Goal: Task Accomplishment & Management: Use online tool/utility

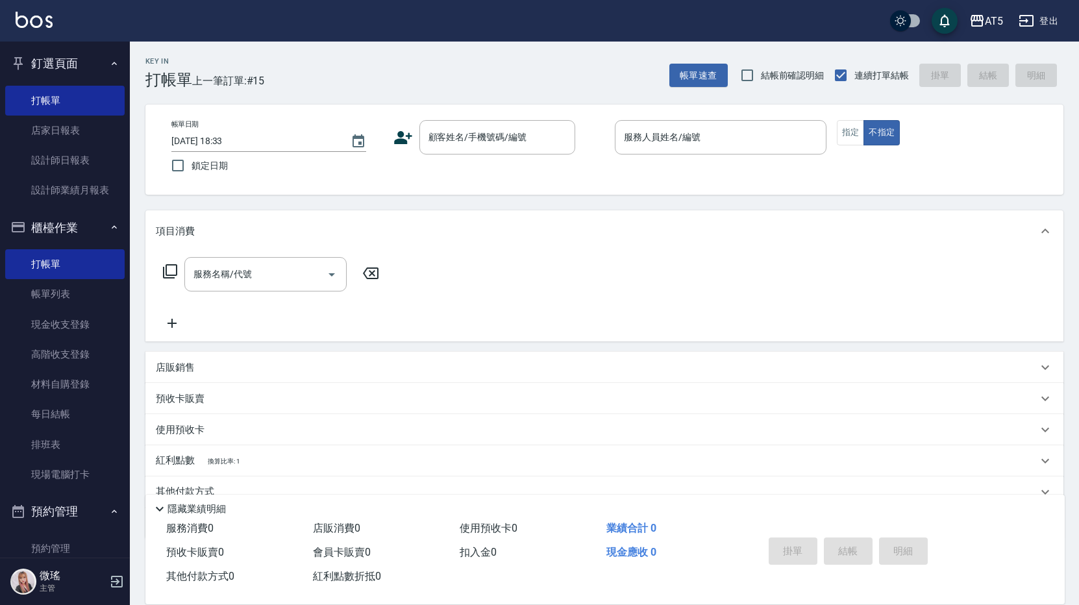
click at [348, 69] on div "Key In 打帳單 上一筆訂單:#15 帳單速查 結帳前確認明細 連續打單結帳 掛單 結帳 明細" at bounding box center [597, 65] width 934 height 47
click at [71, 306] on link "帳單列表" at bounding box center [64, 294] width 119 height 30
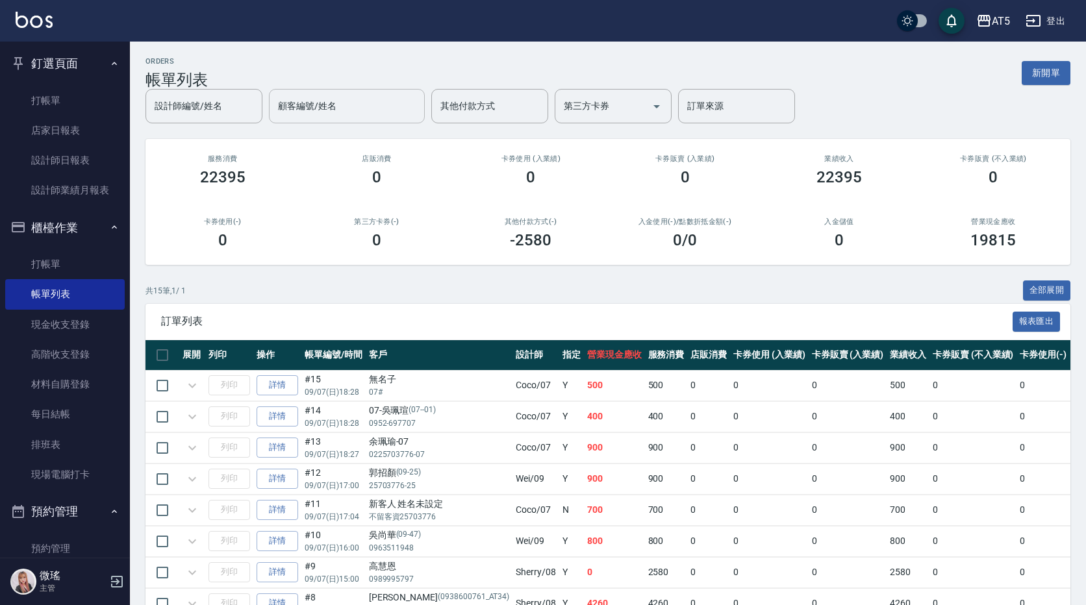
click at [341, 116] on input "顧客編號/姓名" at bounding box center [347, 106] width 144 height 23
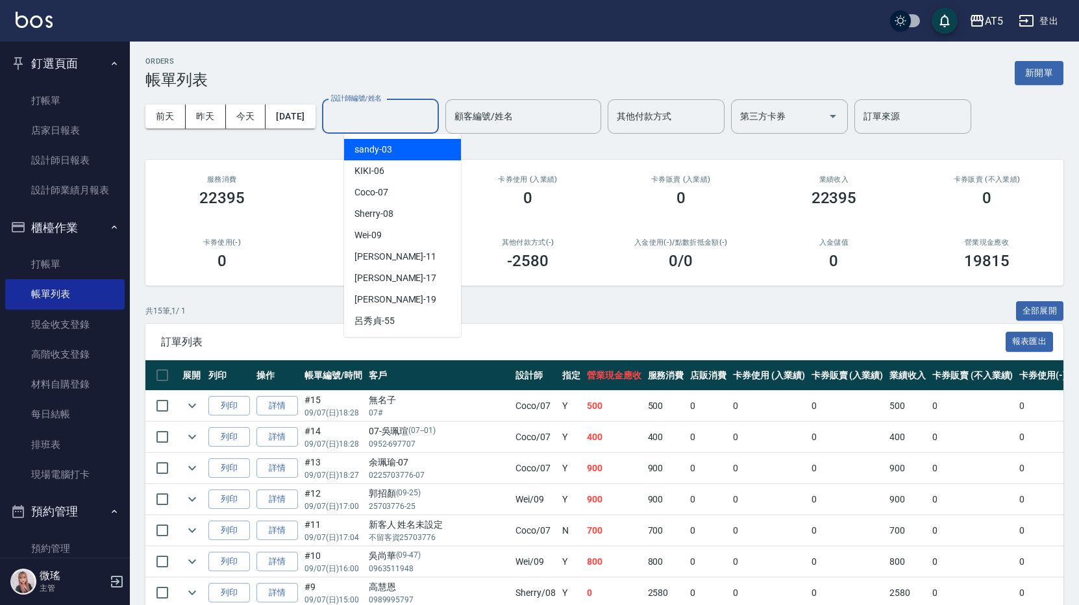
click at [426, 115] on input "設計師編號/姓名" at bounding box center [380, 116] width 105 height 23
click at [388, 196] on div "Coco -07" at bounding box center [402, 192] width 117 height 21
type input "Coco-07"
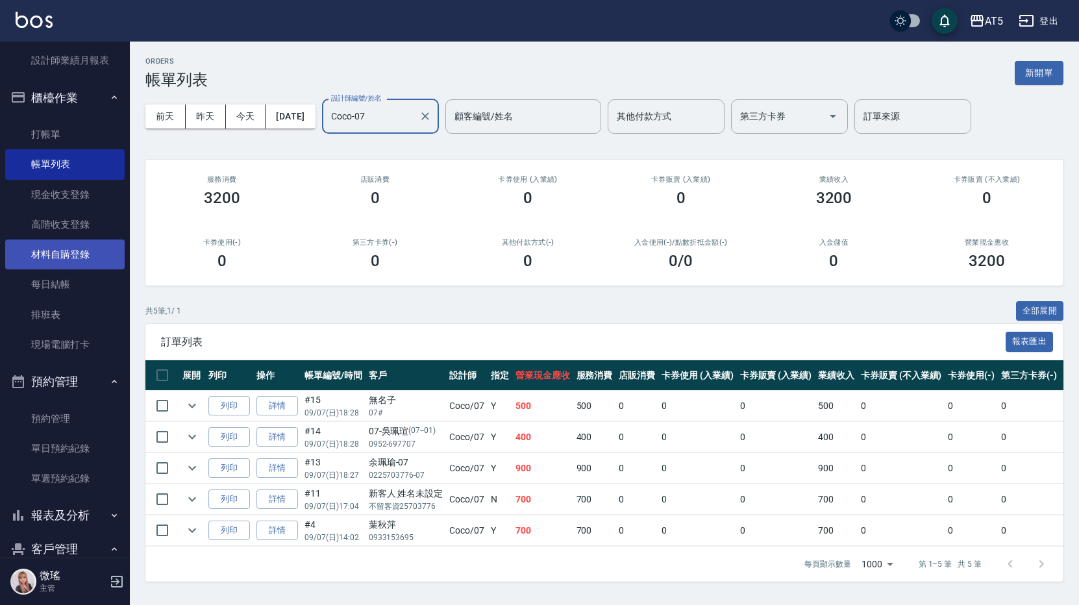
scroll to position [195, 0]
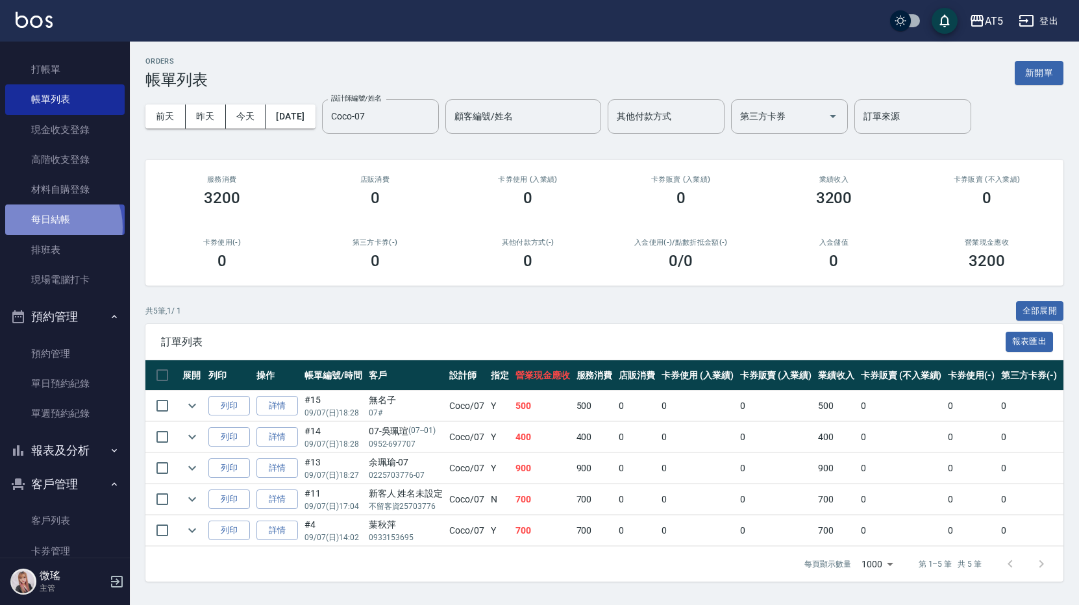
click at [49, 227] on link "每日結帳" at bounding box center [64, 220] width 119 height 30
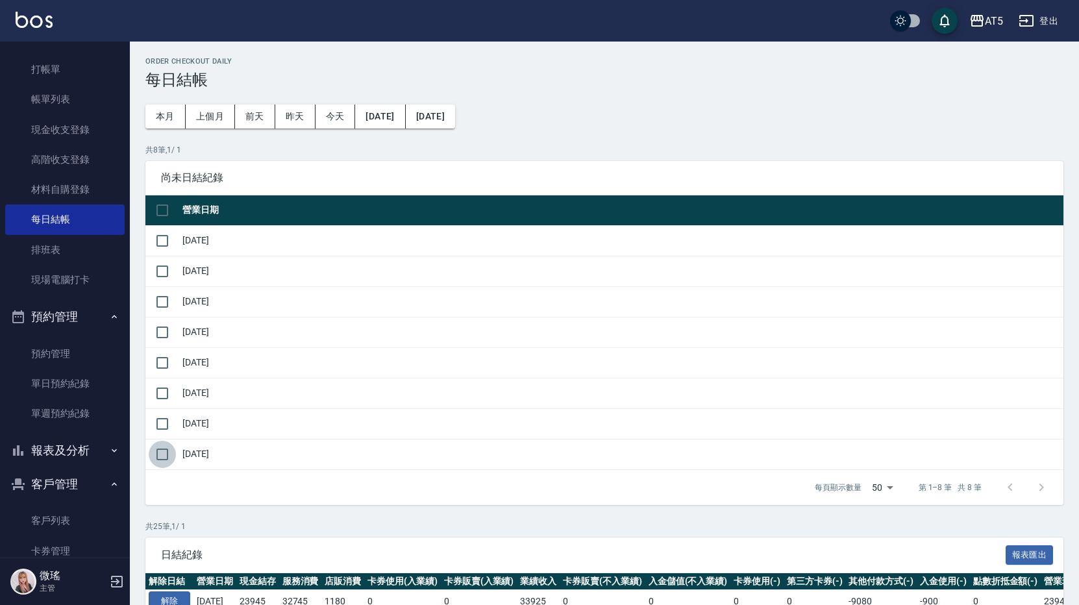
click at [163, 463] on input "checkbox" at bounding box center [162, 454] width 27 height 27
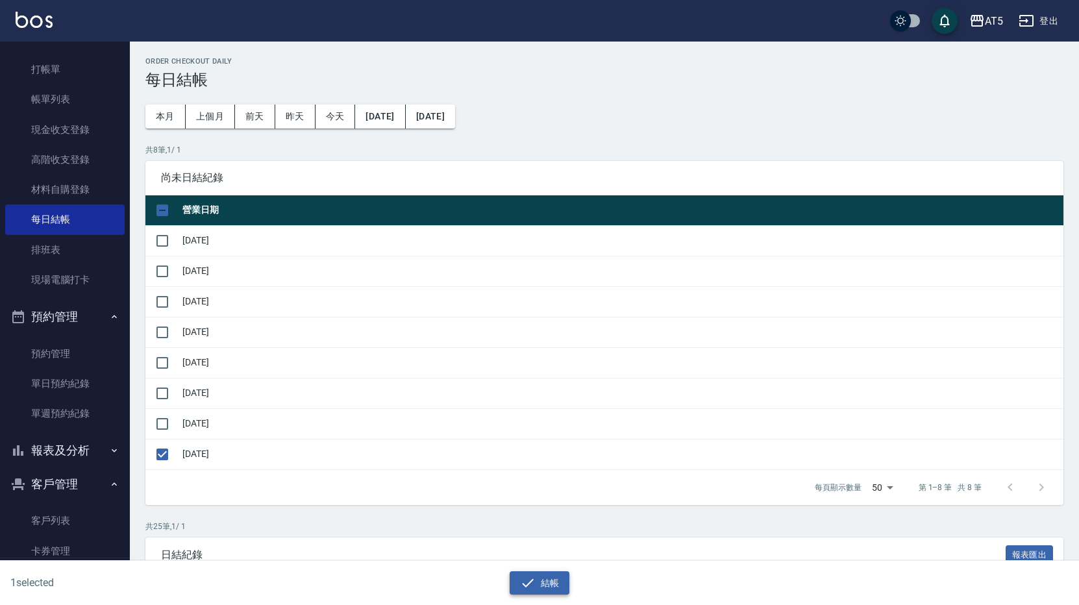
click at [529, 584] on icon "button" at bounding box center [528, 583] width 12 height 8
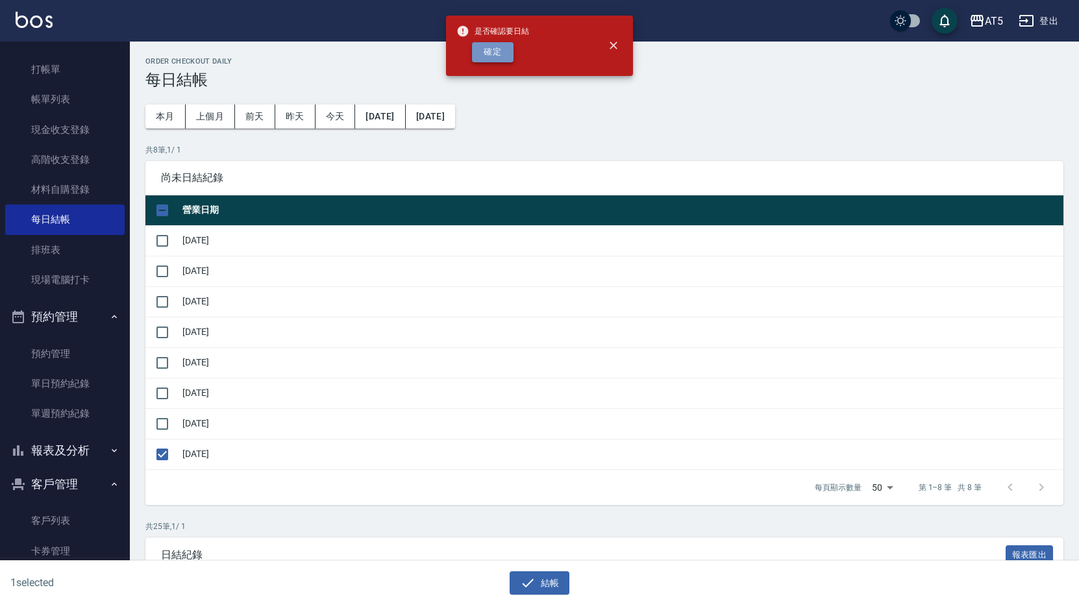
click at [500, 56] on button "確定" at bounding box center [493, 52] width 42 height 20
checkbox input "false"
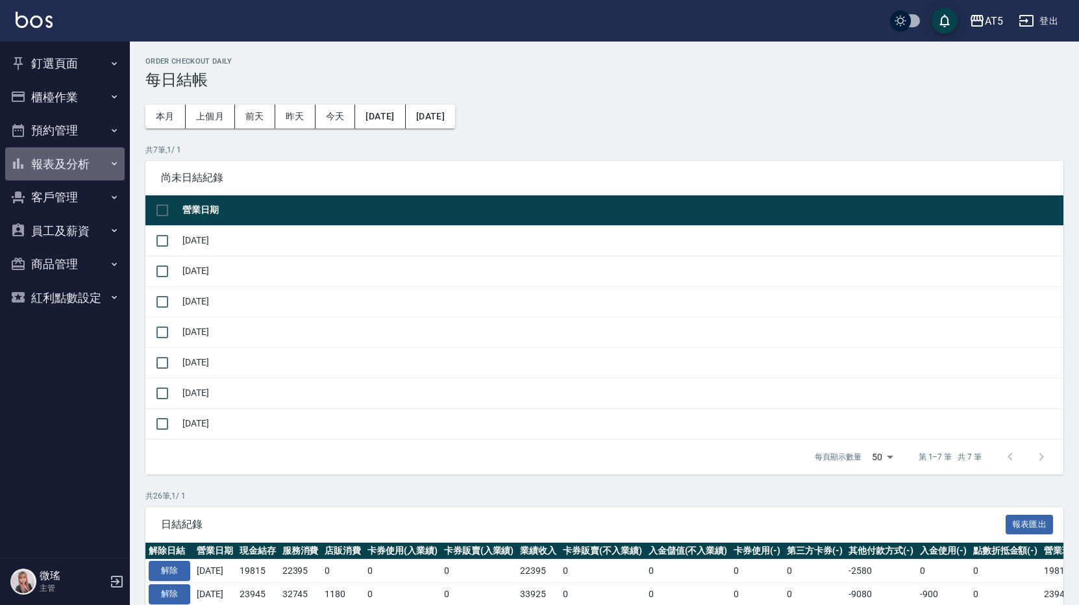
click at [64, 169] on button "報表及分析" at bounding box center [64, 164] width 119 height 34
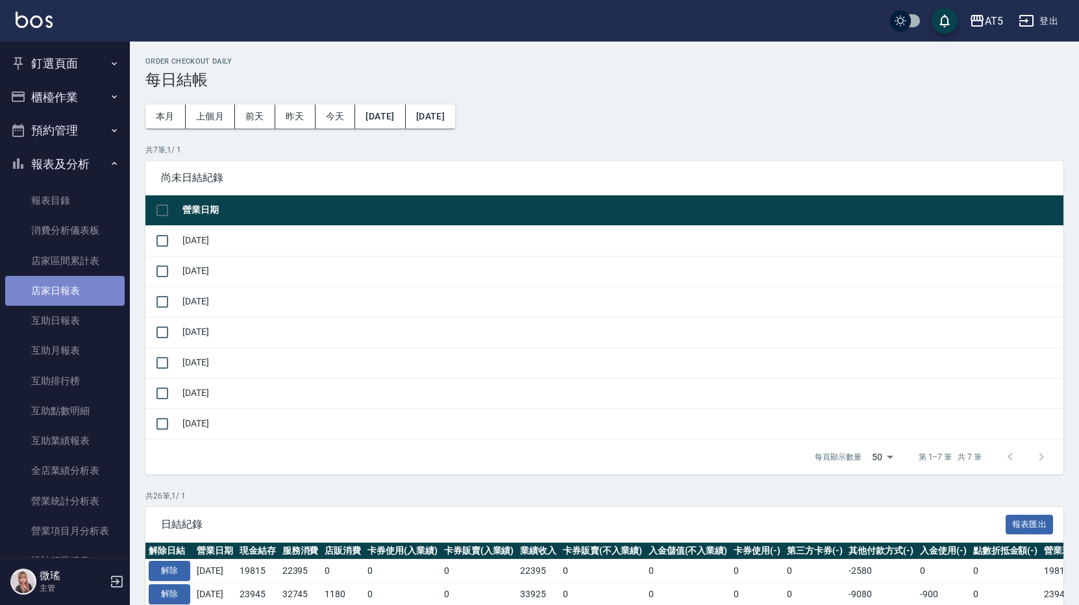
click at [69, 297] on link "店家日報表" at bounding box center [64, 291] width 119 height 30
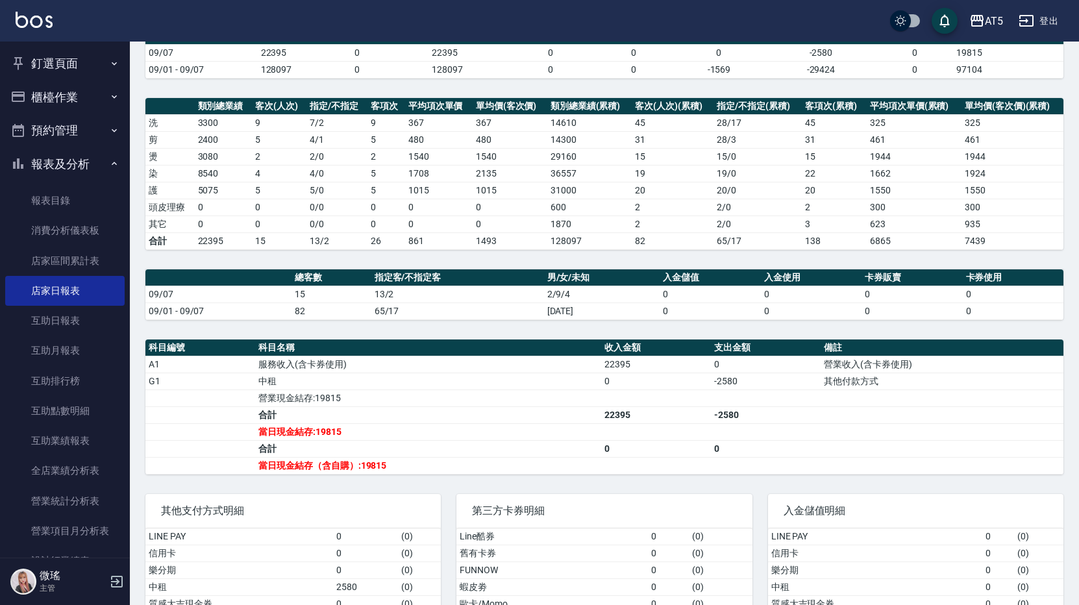
scroll to position [203, 0]
